Goal: Task Accomplishment & Management: Manage account settings

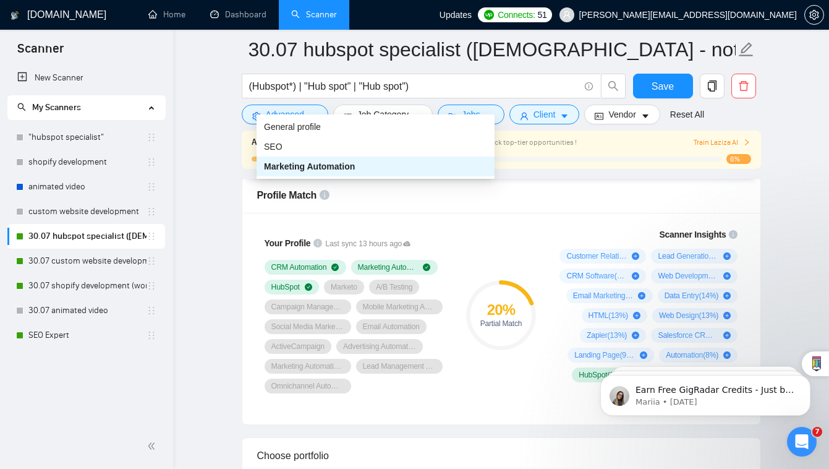
click at [463, 168] on div "Marketing Automation" at bounding box center [375, 167] width 223 height 14
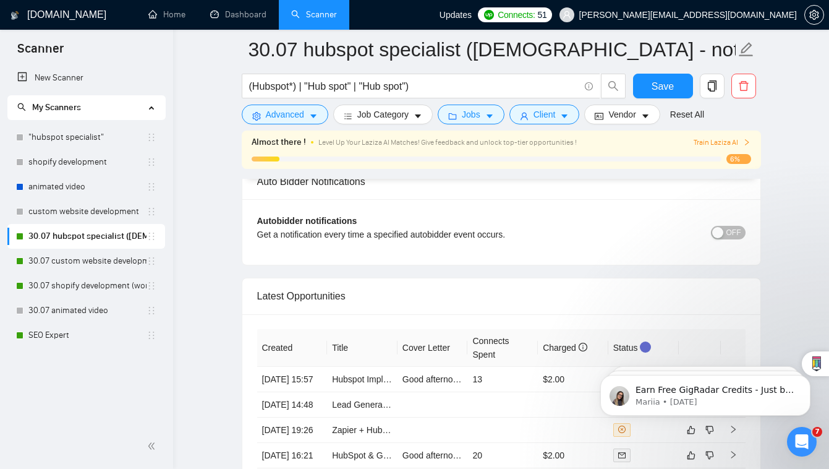
scroll to position [2832, 0]
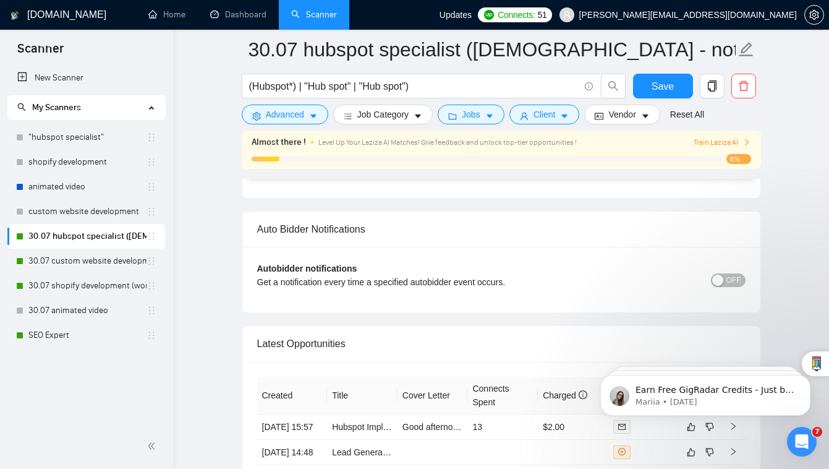
click at [732, 273] on span "OFF" at bounding box center [734, 280] width 15 height 14
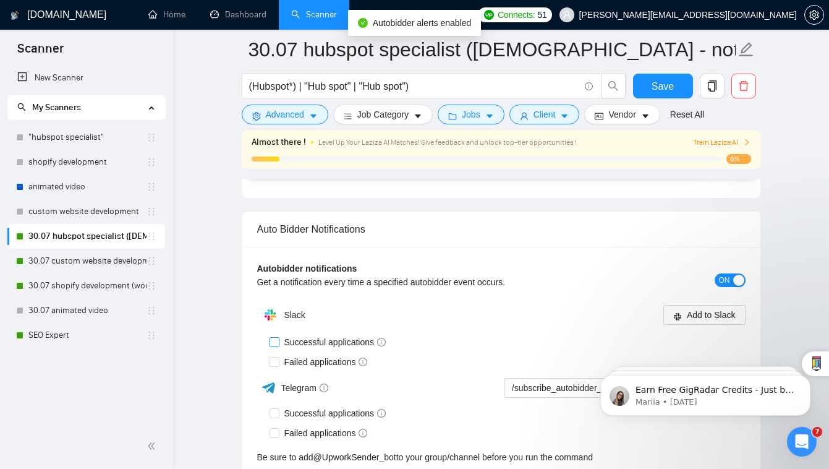
click at [276, 337] on input "Successful applications" at bounding box center [274, 341] width 9 height 9
checkbox input "true"
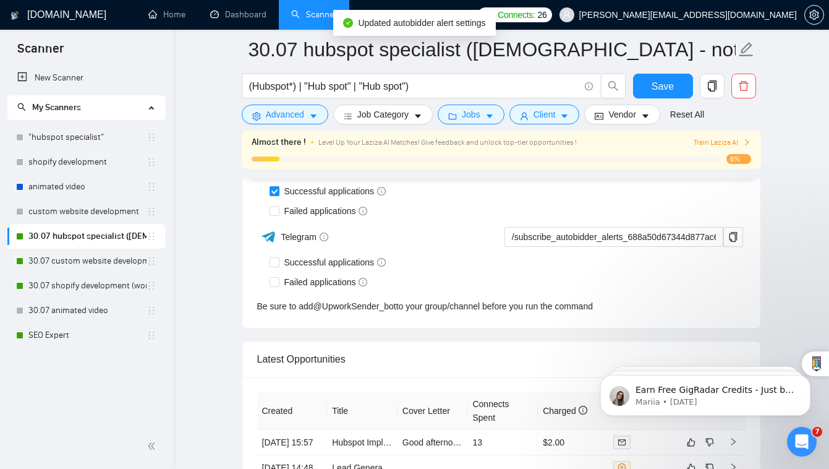
scroll to position [2927, 0]
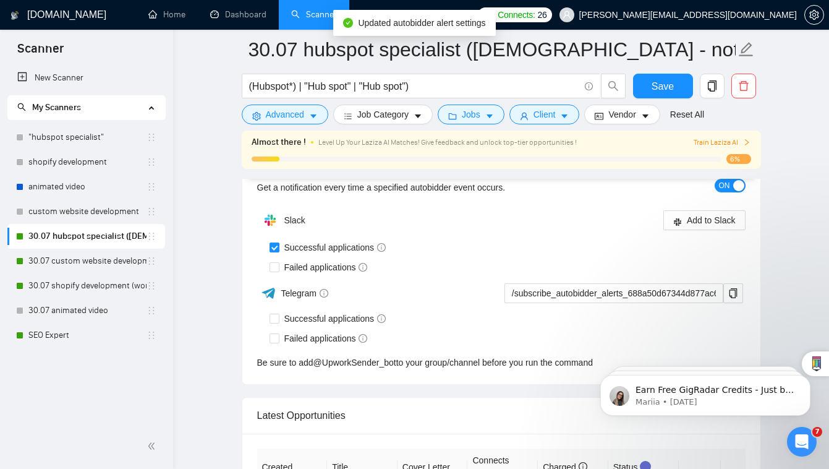
click at [268, 240] on div "Slack Add to Slack Successful applications Failed applications Telegram /subscr…" at bounding box center [501, 288] width 489 height 161
click at [272, 262] on input "Failed applications" at bounding box center [274, 266] width 9 height 9
checkbox input "true"
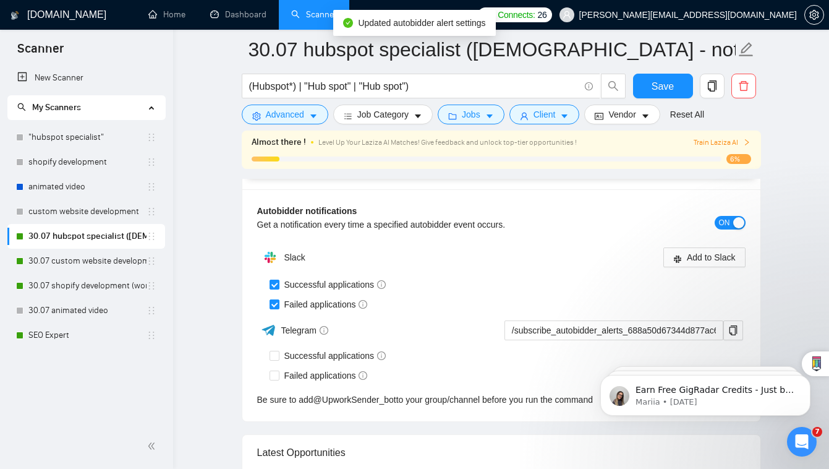
scroll to position [2879, 0]
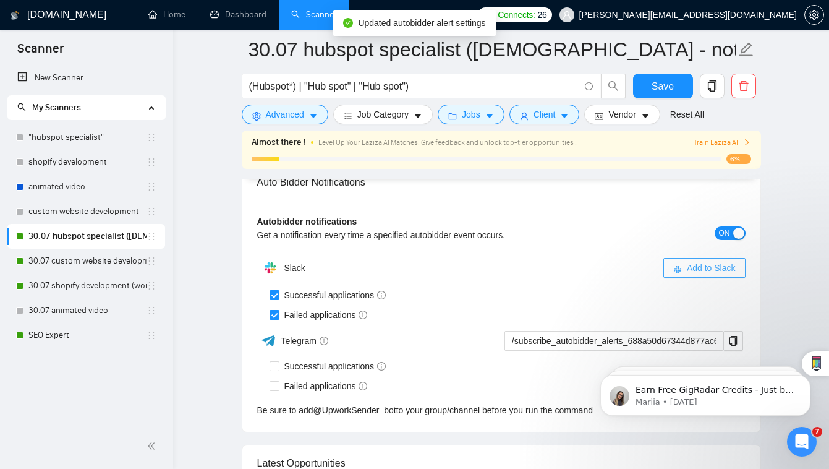
click at [719, 261] on span "Add to Slack" at bounding box center [711, 268] width 49 height 14
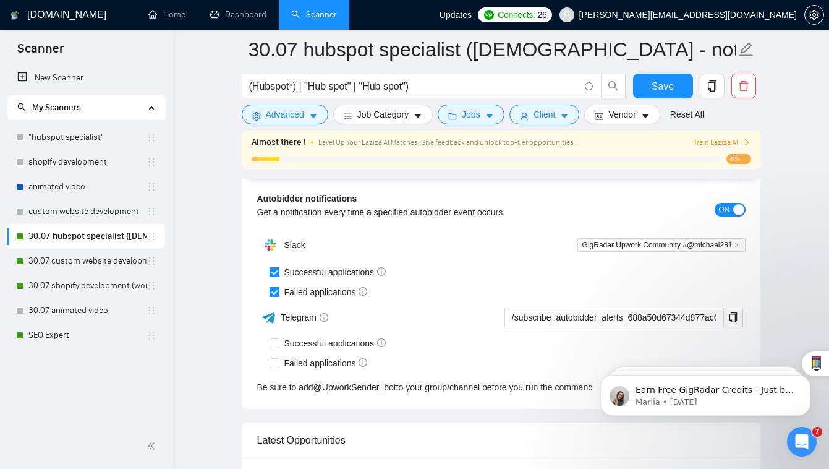
scroll to position [2905, 0]
click at [51, 340] on link "SEO Expert" at bounding box center [87, 335] width 118 height 25
click at [660, 109] on button "Vendor" at bounding box center [621, 115] width 75 height 20
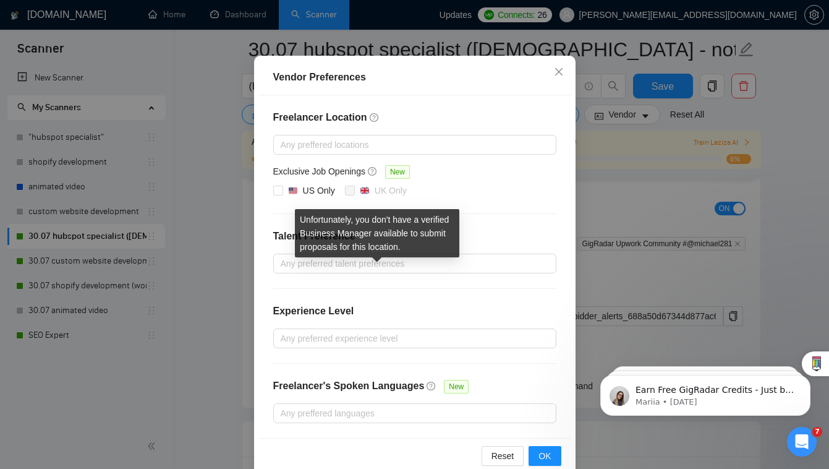
scroll to position [90, 0]
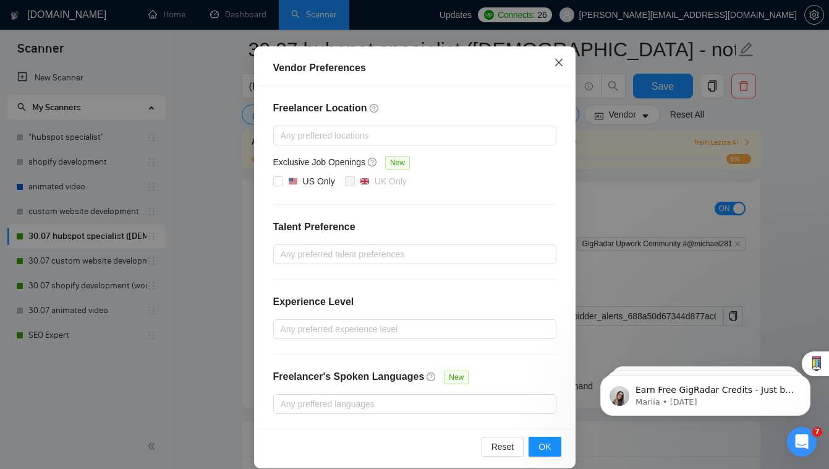
click at [558, 67] on icon "close" at bounding box center [559, 63] width 10 height 10
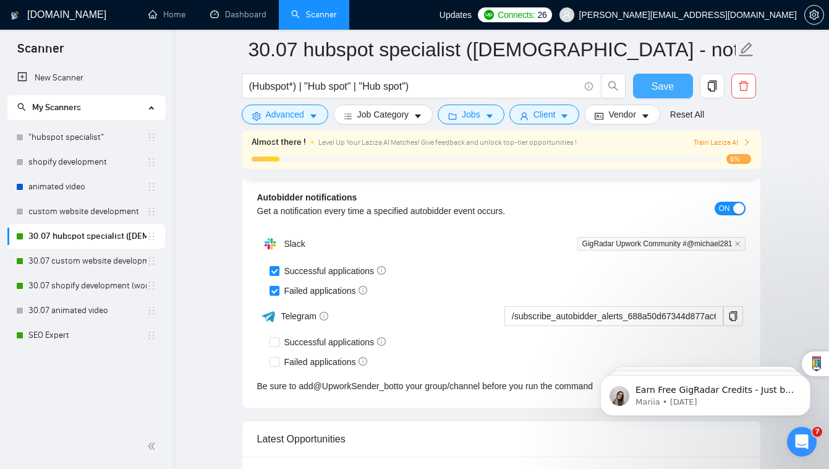
click at [659, 98] on button "Save" at bounding box center [663, 86] width 60 height 25
click at [67, 333] on link "SEO Expert" at bounding box center [87, 335] width 118 height 25
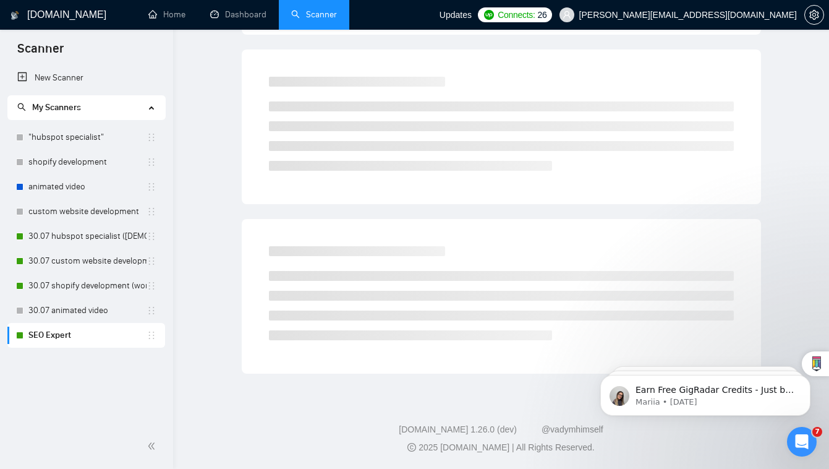
scroll to position [21, 0]
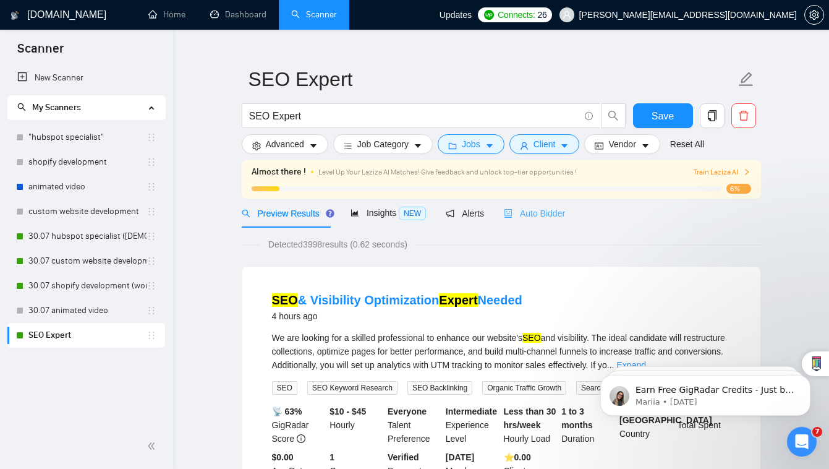
click at [534, 200] on div "Auto Bidder" at bounding box center [534, 213] width 61 height 29
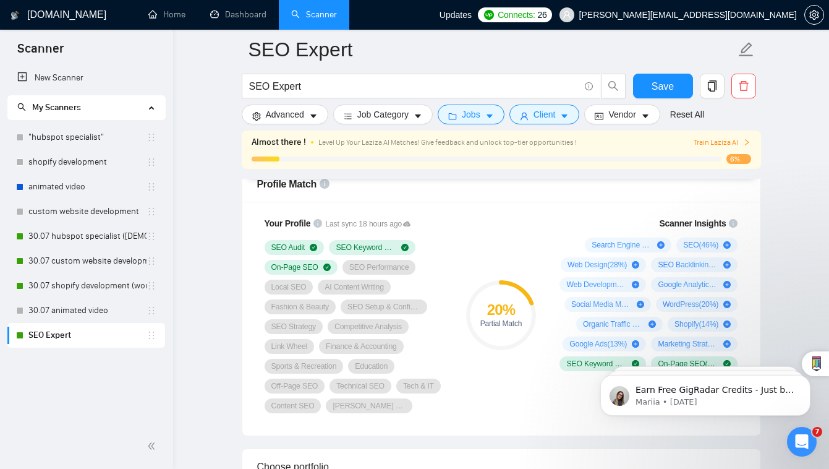
scroll to position [821, 0]
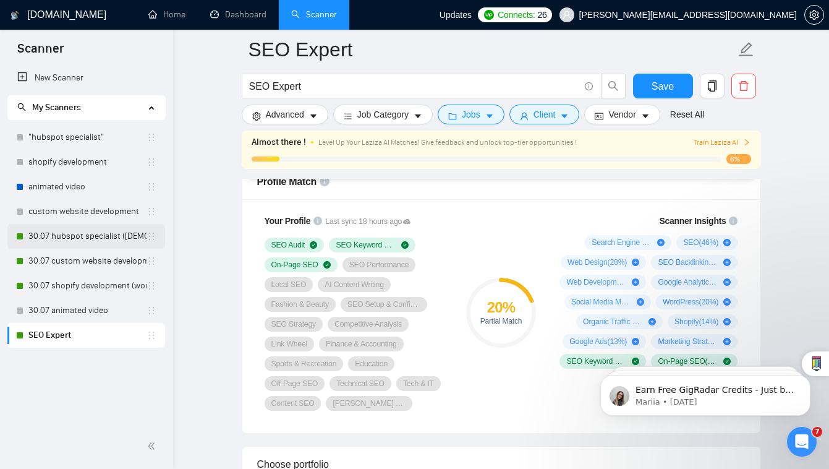
click at [122, 238] on link "30.07 hubspot specialist ([DEMOGRAPHIC_DATA] - not for residents)" at bounding box center [87, 236] width 118 height 25
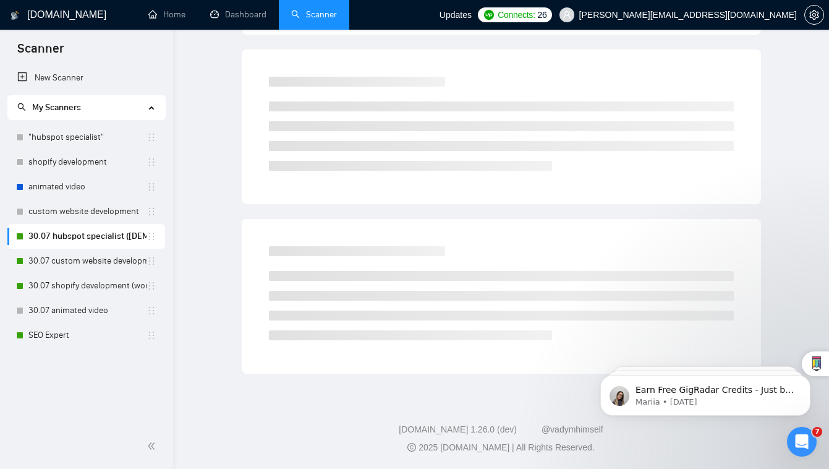
scroll to position [21, 0]
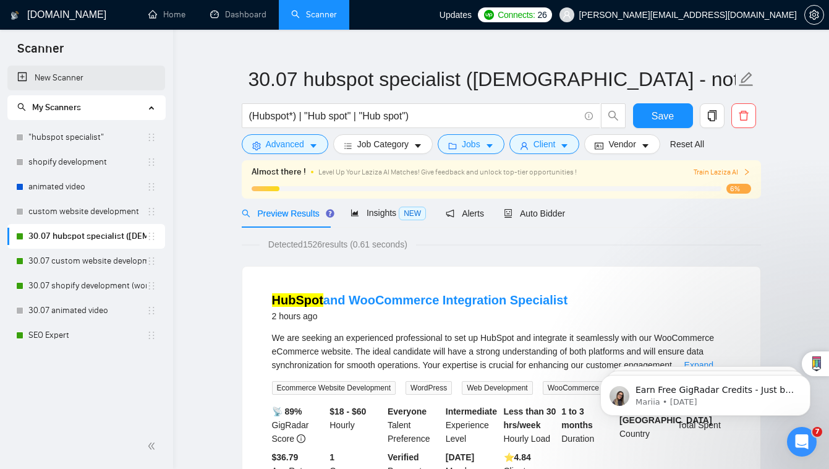
click at [68, 80] on link "New Scanner" at bounding box center [86, 78] width 138 height 25
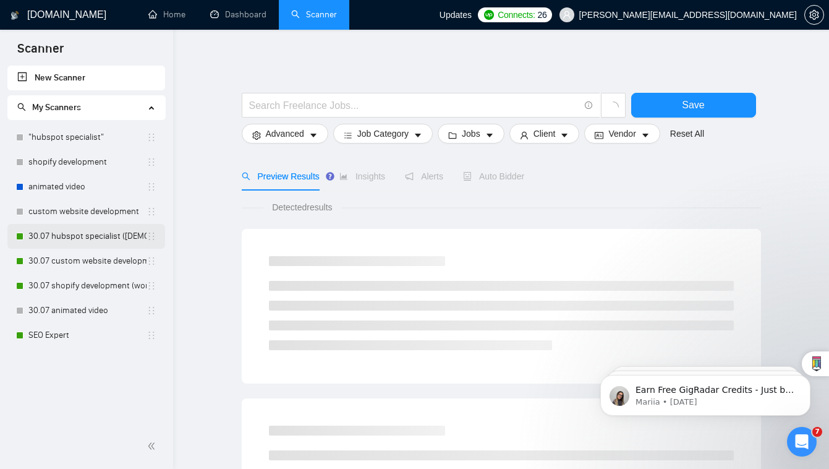
click at [105, 233] on link "30.07 hubspot specialist ([DEMOGRAPHIC_DATA] - not for residents)" at bounding box center [87, 236] width 118 height 25
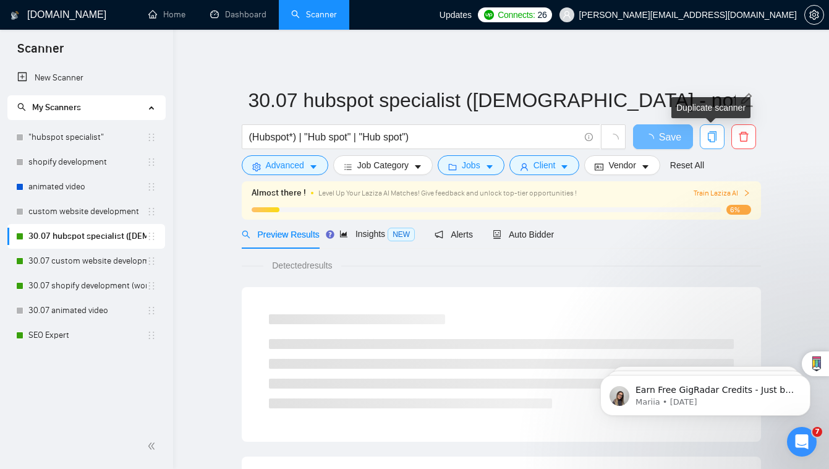
click at [712, 140] on icon "copy" at bounding box center [712, 136] width 11 height 11
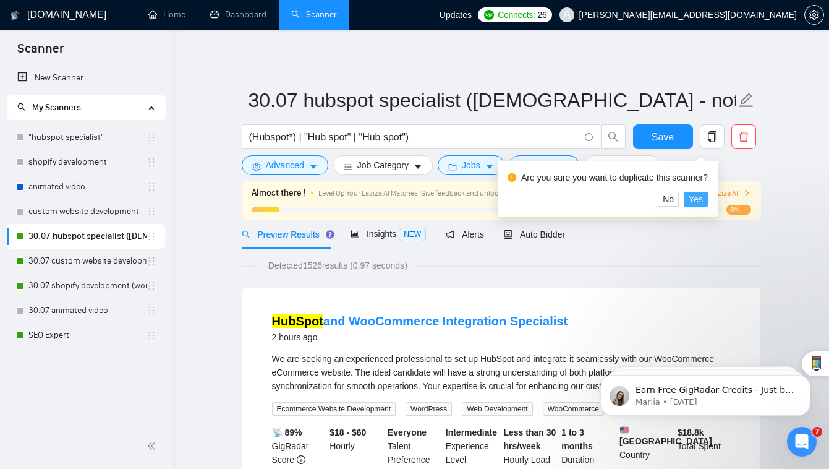
click at [703, 203] on span "Yes" at bounding box center [696, 199] width 14 height 14
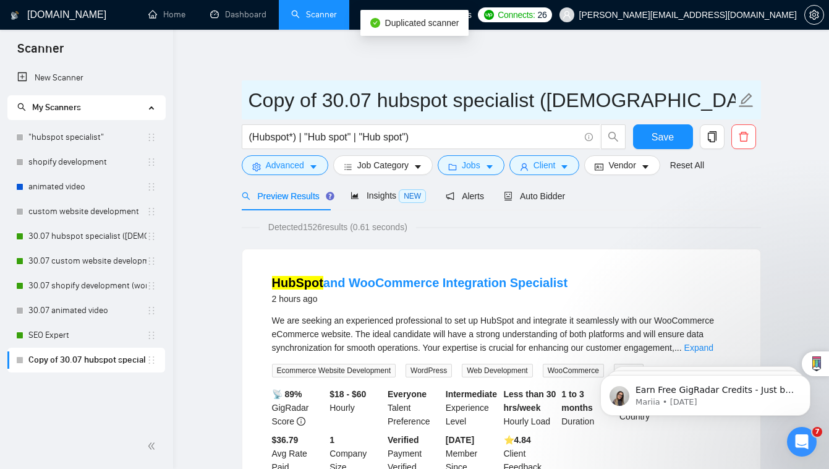
click at [370, 104] on input "Copy of 30.07 hubspot specialist ([DEMOGRAPHIC_DATA] - not for residents)" at bounding box center [492, 100] width 487 height 31
click at [738, 103] on icon "edit" at bounding box center [746, 100] width 16 height 16
click at [746, 97] on icon "edit" at bounding box center [746, 100] width 14 height 14
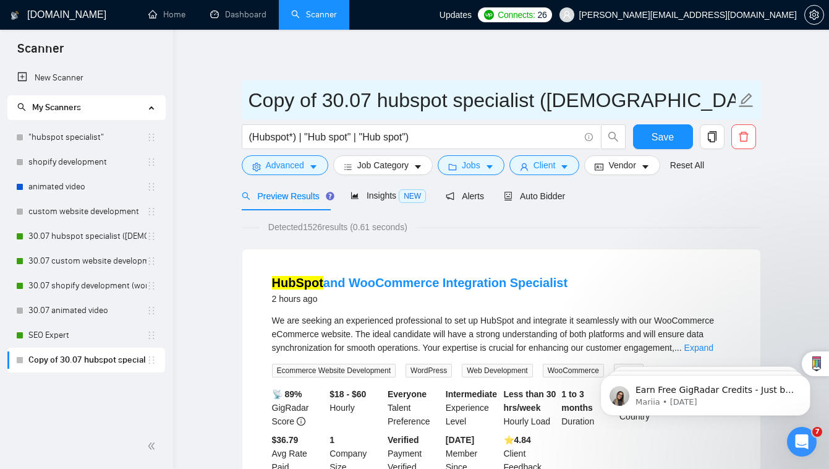
click at [748, 101] on icon "edit" at bounding box center [746, 100] width 16 height 16
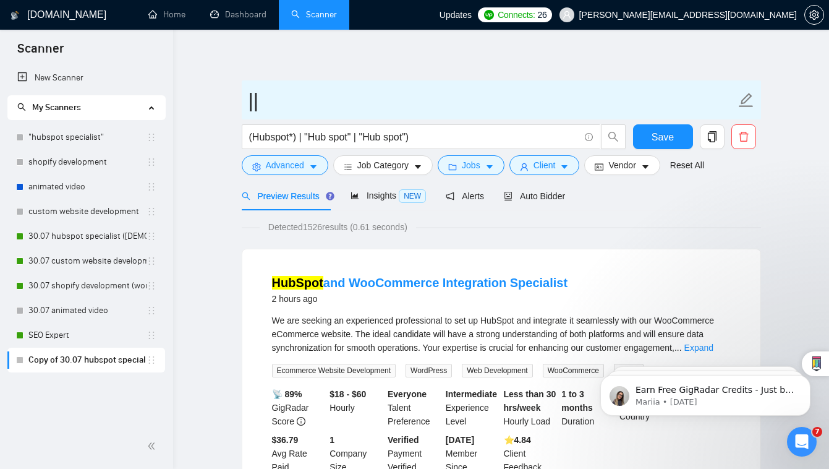
type input "|"
type input "Marketing Automation"
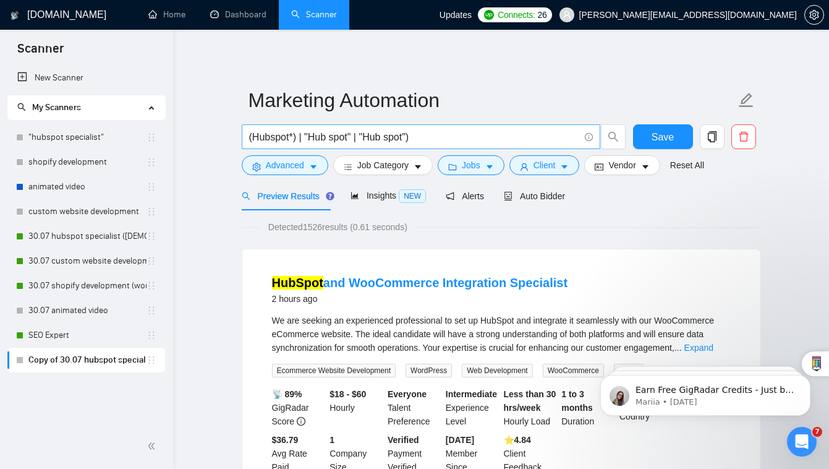
click at [294, 138] on input "(Hubspot*) | "Hub spot" | "Hub spot")" at bounding box center [414, 136] width 330 height 15
drag, startPoint x: 292, startPoint y: 137, endPoint x: 252, endPoint y: 133, distance: 39.8
click at [252, 133] on input "(Hubspot*) | "Hub spot" | "Hub spot")" at bounding box center [414, 136] width 330 height 15
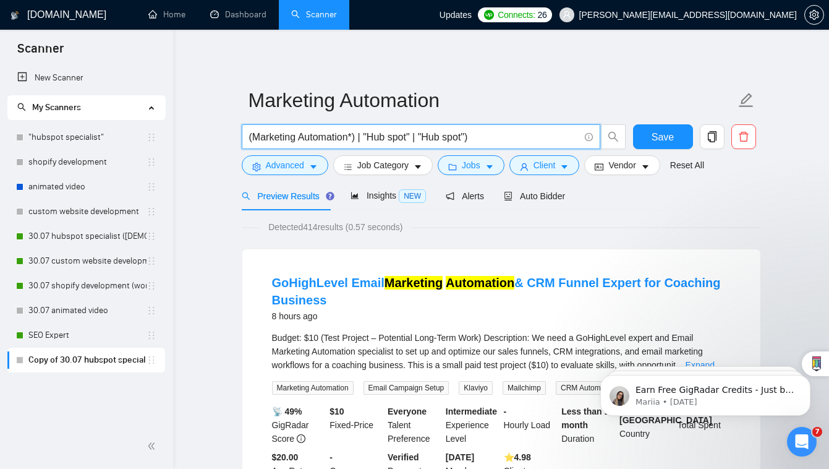
drag, startPoint x: 367, startPoint y: 136, endPoint x: 411, endPoint y: 134, distance: 43.9
click at [411, 134] on input "(Marketing Automation*) | "Hub spot" | "Hub spot")" at bounding box center [414, 136] width 330 height 15
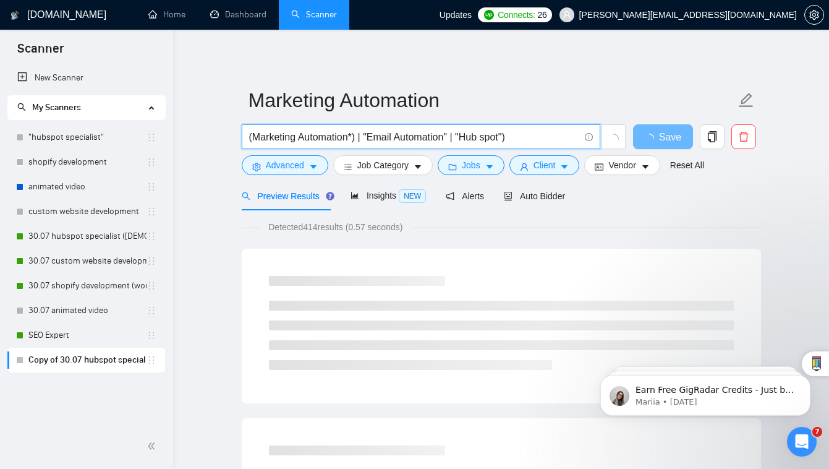
drag, startPoint x: 505, startPoint y: 137, endPoint x: 465, endPoint y: 135, distance: 40.3
click at [465, 135] on input "(Marketing Automation*) | "Email Automation" | "Hub spot")" at bounding box center [414, 136] width 330 height 15
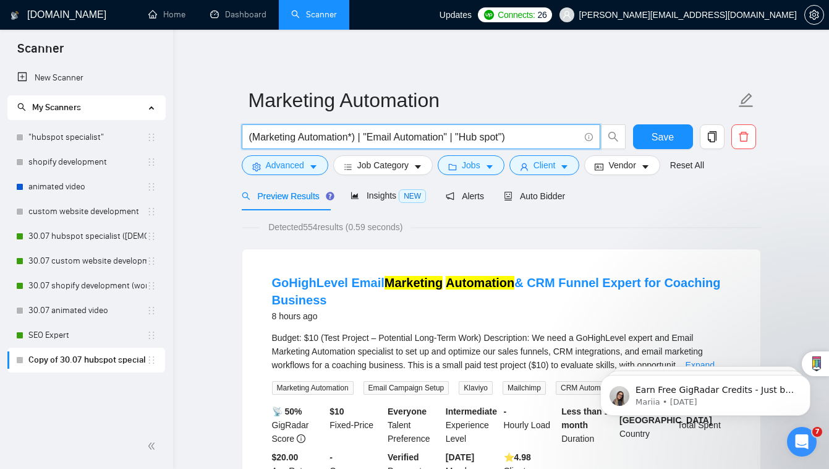
click at [465, 135] on input "(Marketing Automation*) | "Email Automation" | "Hub spot")" at bounding box center [414, 136] width 330 height 15
drag, startPoint x: 501, startPoint y: 134, endPoint x: 464, endPoint y: 136, distance: 37.2
click at [464, 136] on input "(Marketing Automation*) | "Email Automation" | "Hub spot")" at bounding box center [414, 136] width 330 height 15
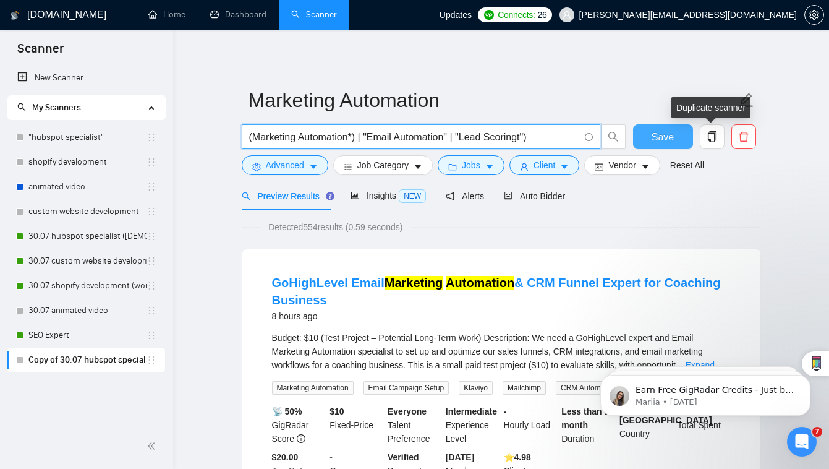
type input "(Marketing Automation*) | "Email Automation" | "Lead Scoringt")"
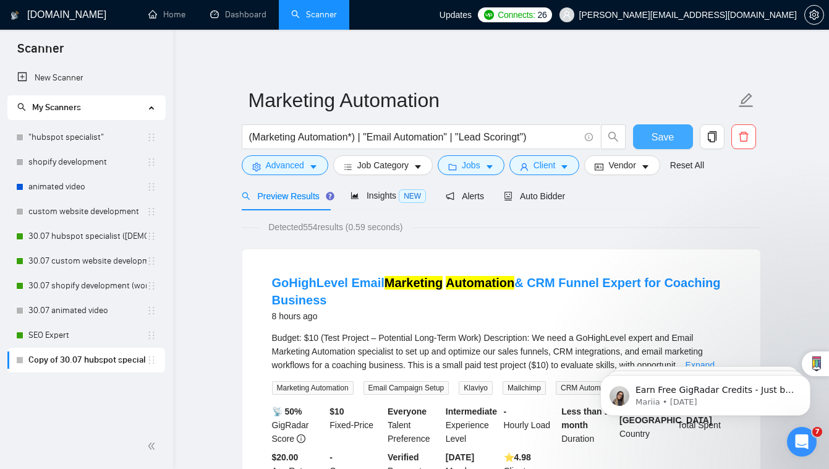
click at [661, 136] on span "Save" at bounding box center [663, 136] width 22 height 15
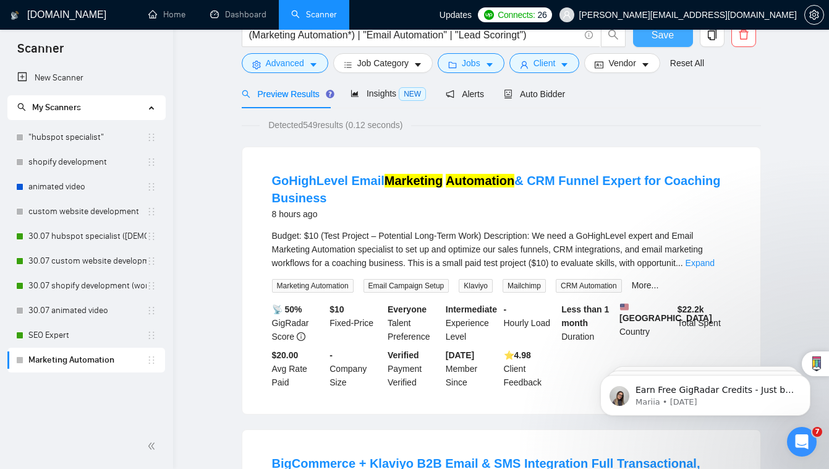
scroll to position [153, 0]
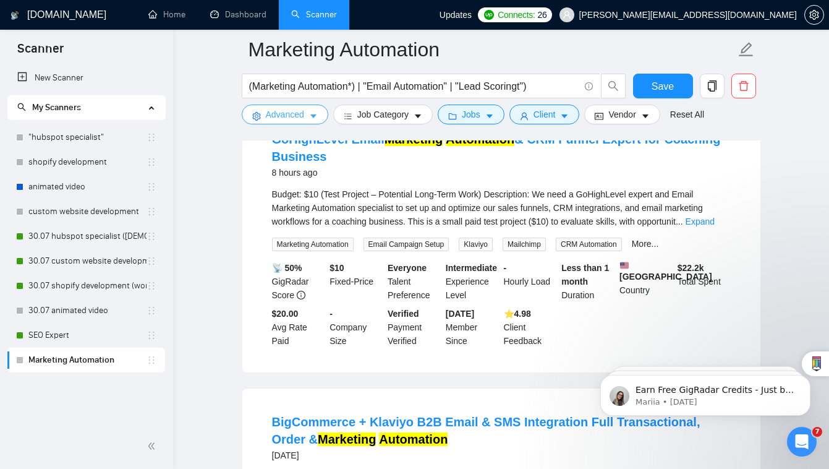
click at [301, 114] on span "Advanced" at bounding box center [285, 115] width 38 height 14
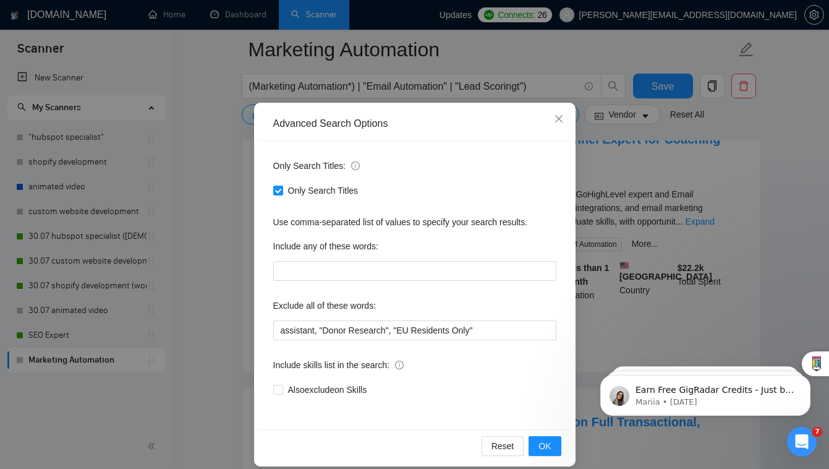
scroll to position [46, 0]
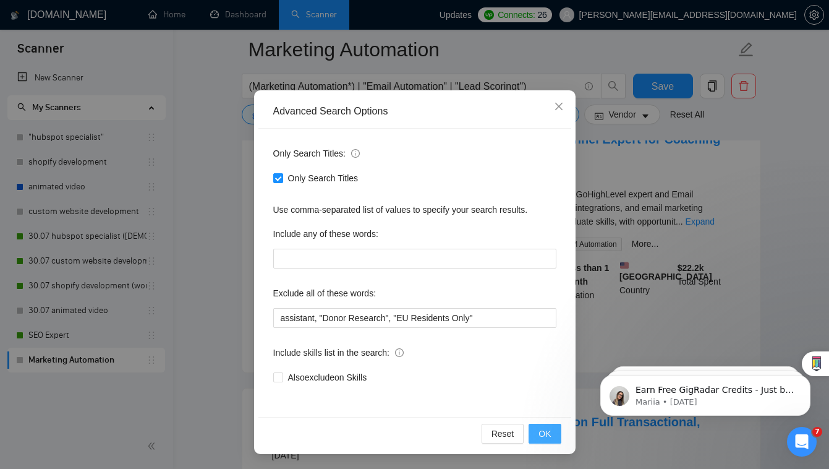
click at [540, 438] on span "OK" at bounding box center [545, 434] width 12 height 14
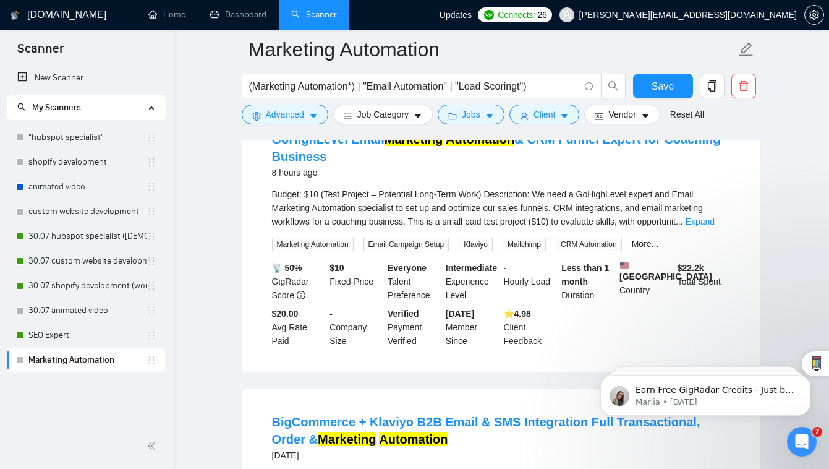
click at [484, 100] on div "(Marketing Automation*) | "Email Automation" | "Lead Scoringt")" at bounding box center [434, 89] width 390 height 31
click at [481, 118] on span "Jobs" at bounding box center [471, 115] width 19 height 14
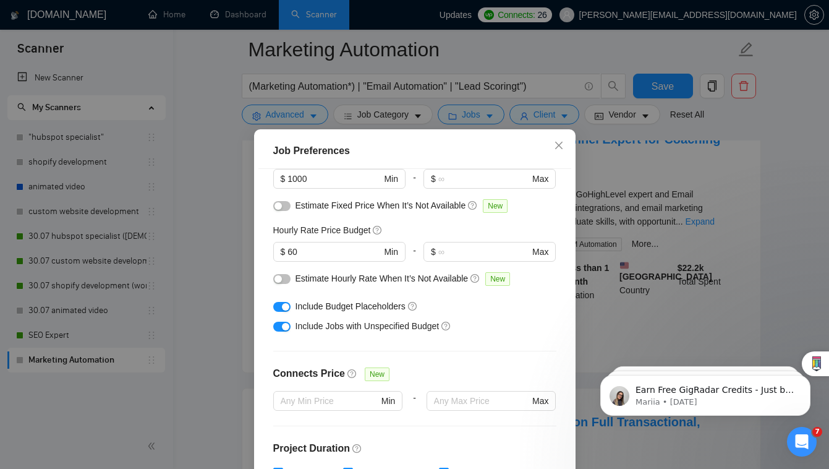
scroll to position [124, 0]
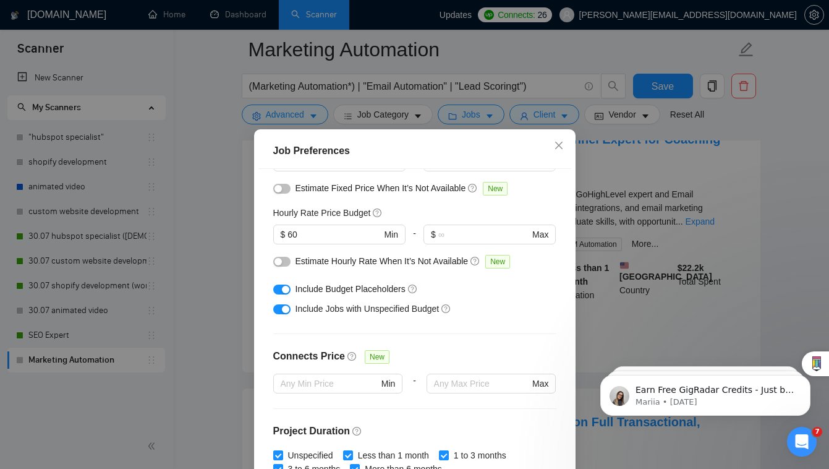
click at [683, 232] on div "Job Preferences Budget Project Type All Fixed Price Hourly Rate Fixed Price Bud…" at bounding box center [414, 234] width 829 height 469
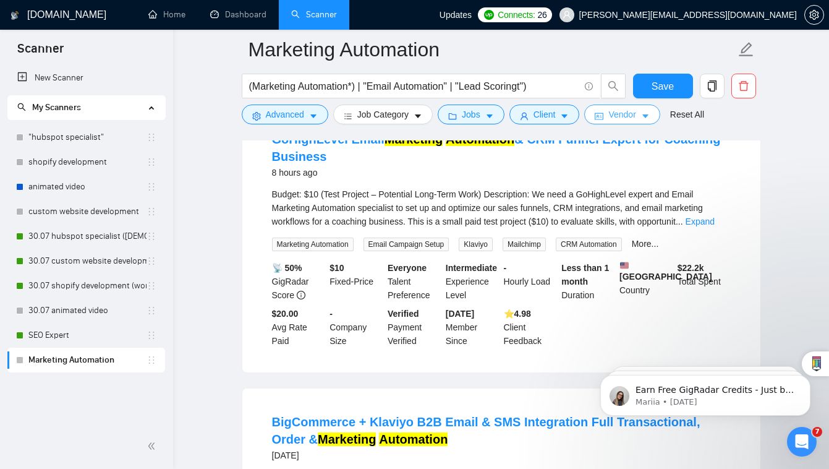
click at [657, 106] on button "Vendor" at bounding box center [621, 115] width 75 height 20
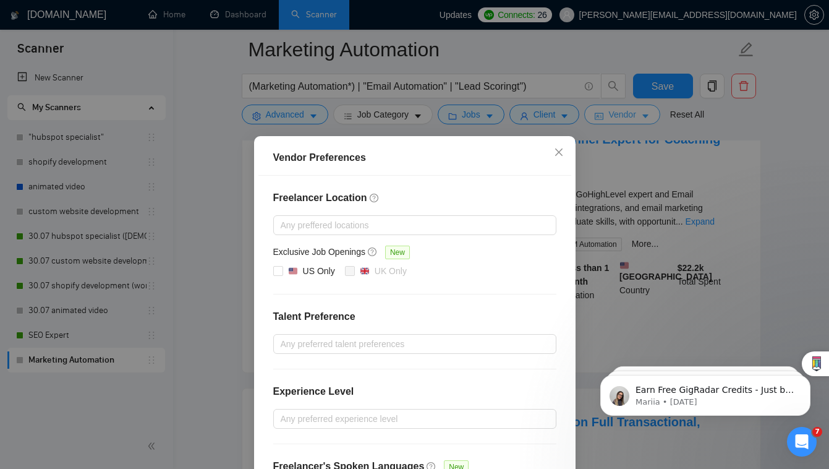
click at [657, 315] on div "Vendor Preferences Freelancer Location Any preffered locations Exclusive Job Op…" at bounding box center [414, 315] width 829 height 0
